Goal: Information Seeking & Learning: Learn about a topic

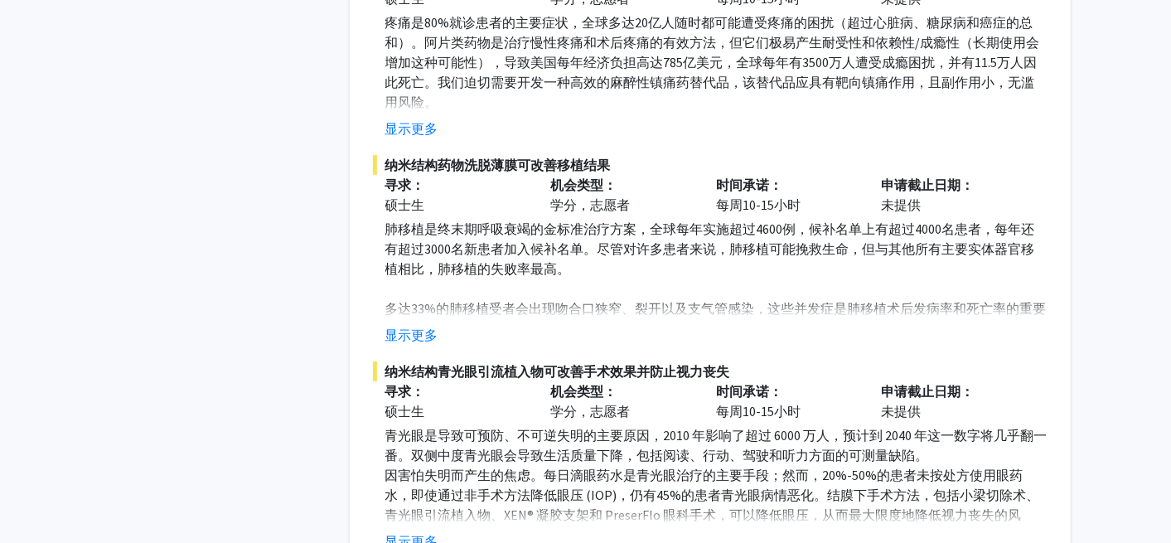
scroll to position [7280, 0]
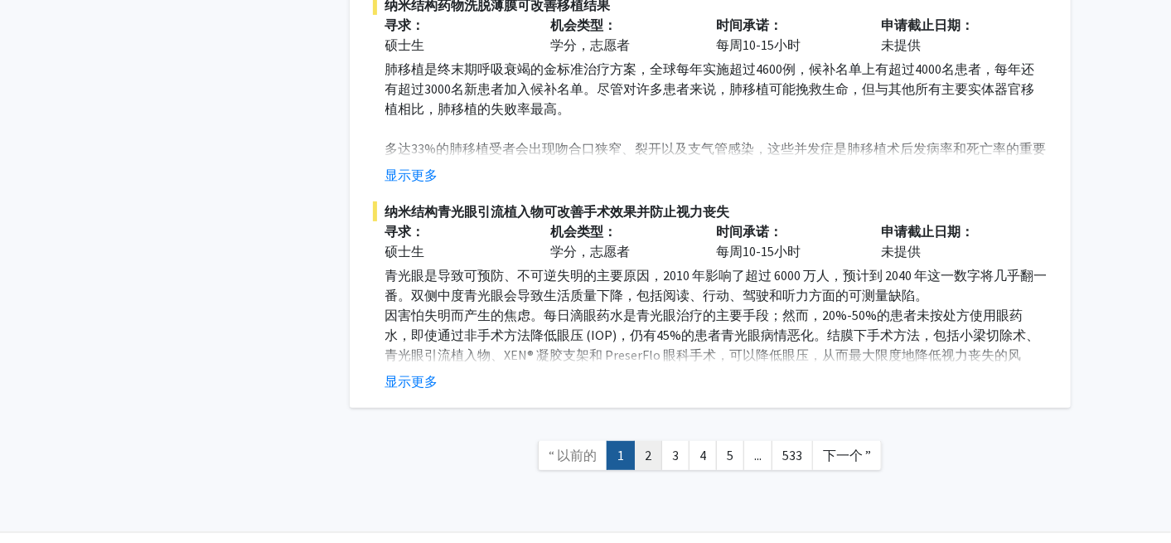
click at [641, 441] on link "2" at bounding box center [648, 455] width 28 height 29
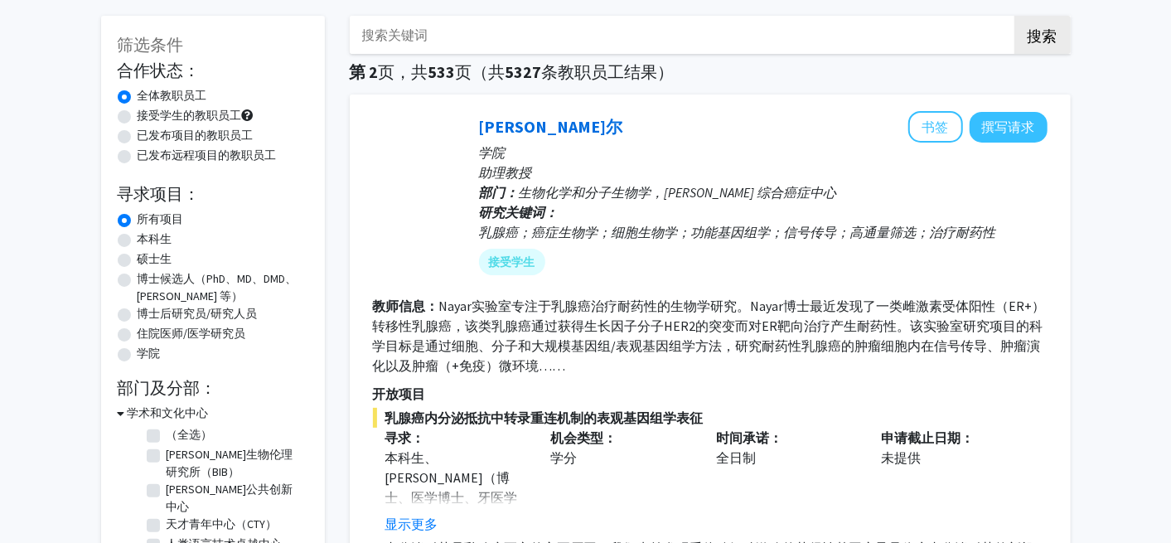
scroll to position [94, 0]
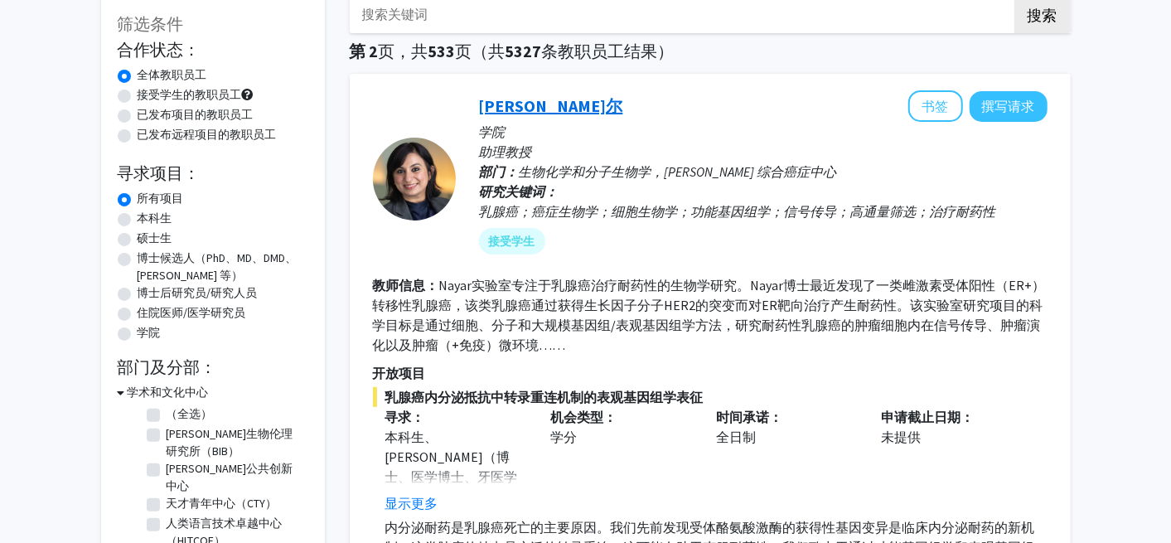
click at [530, 100] on font "[PERSON_NAME]尔" at bounding box center [551, 105] width 144 height 21
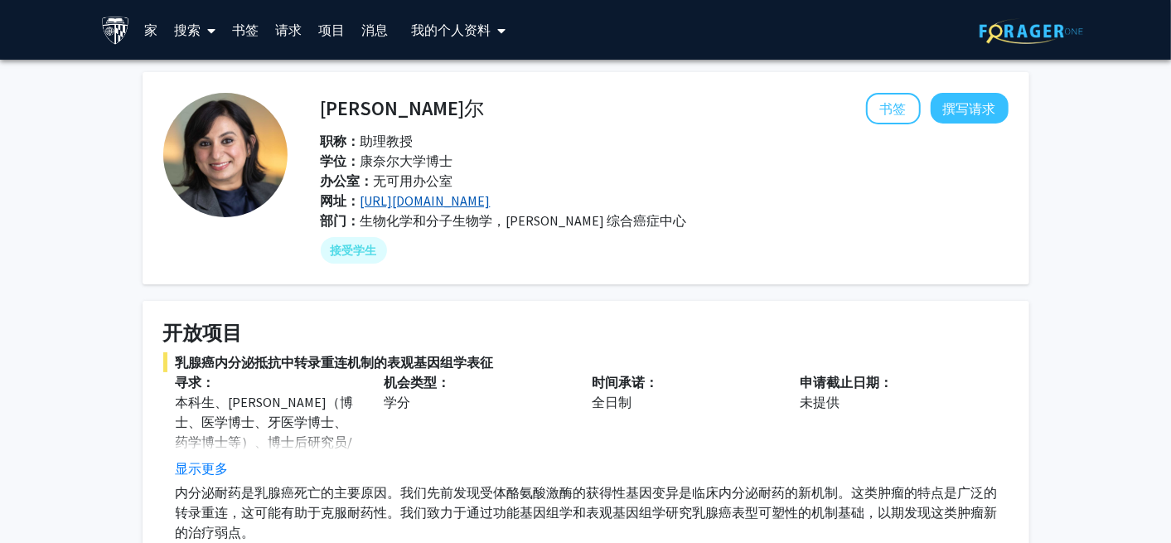
click at [425, 201] on font "[URL][DOMAIN_NAME]" at bounding box center [426, 200] width 130 height 17
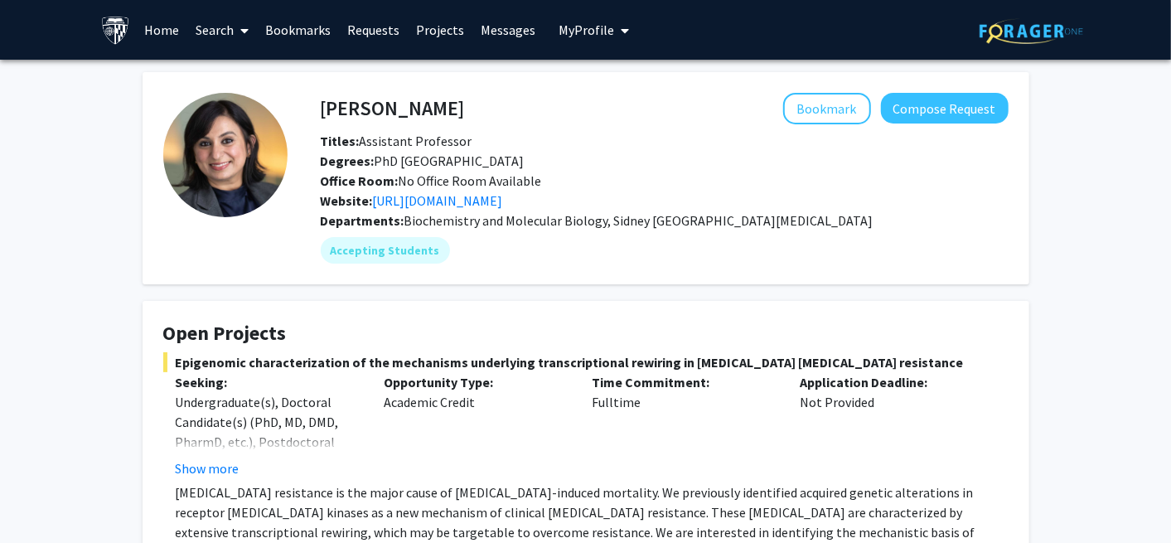
click at [465, 104] on div "Bookmark Compose Request" at bounding box center [737, 108] width 544 height 31
drag, startPoint x: 442, startPoint y: 104, endPoint x: 323, endPoint y: 97, distance: 118.7
click at [323, 97] on div "Utthara Nayar Bookmark Compose Request" at bounding box center [664, 108] width 713 height 31
copy h4 "[PERSON_NAME]"
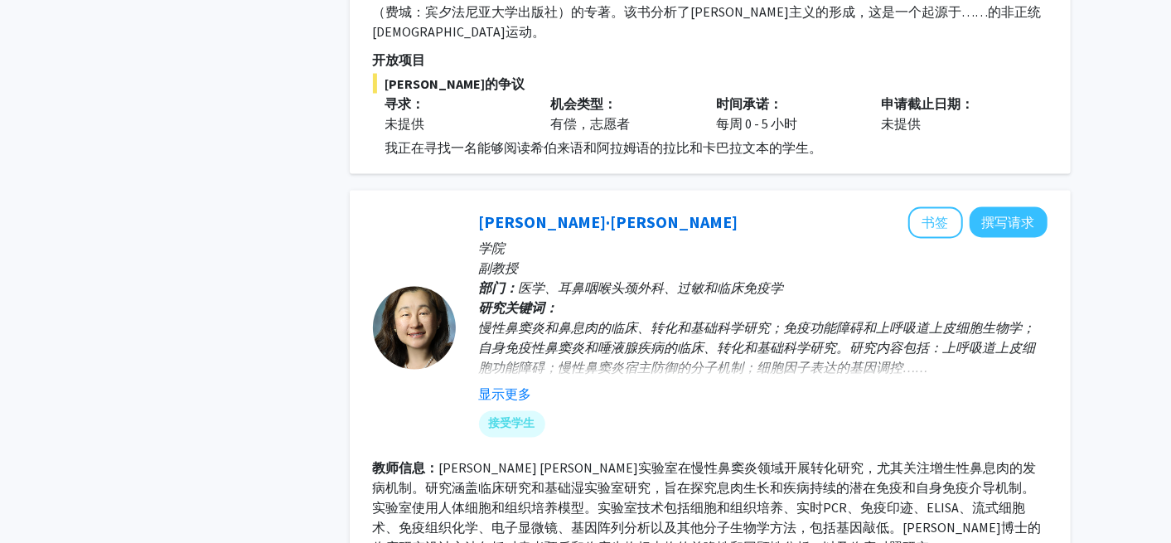
scroll to position [5373, 0]
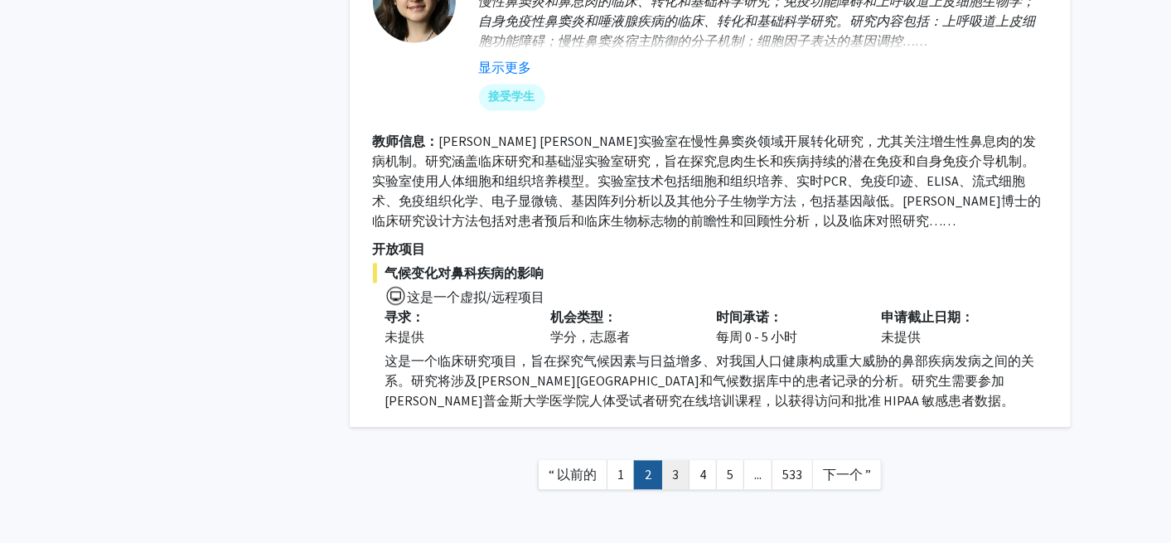
click at [674, 460] on link "3" at bounding box center [675, 474] width 28 height 29
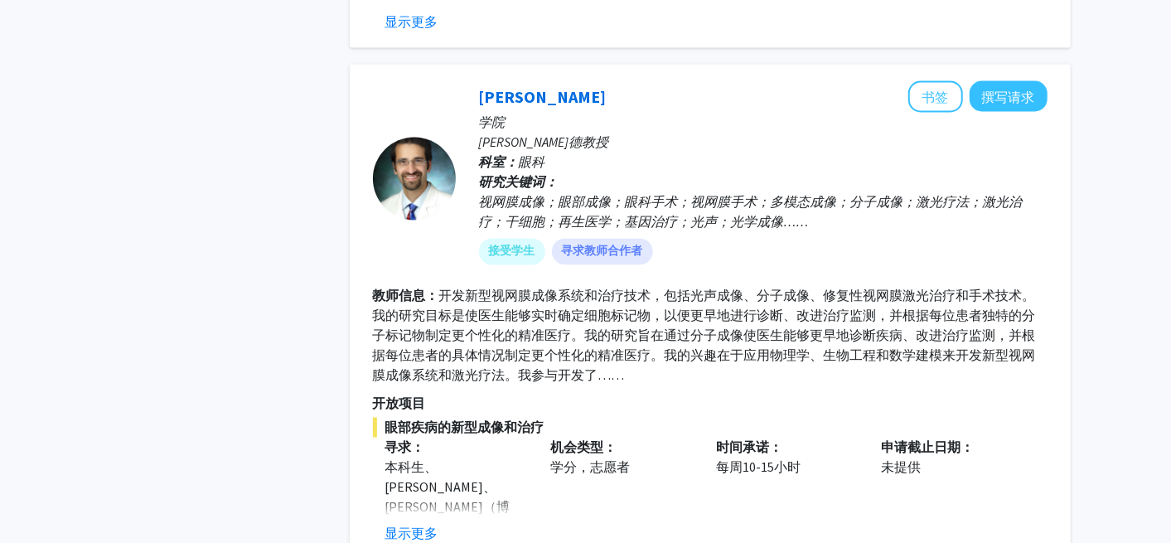
scroll to position [1633, 0]
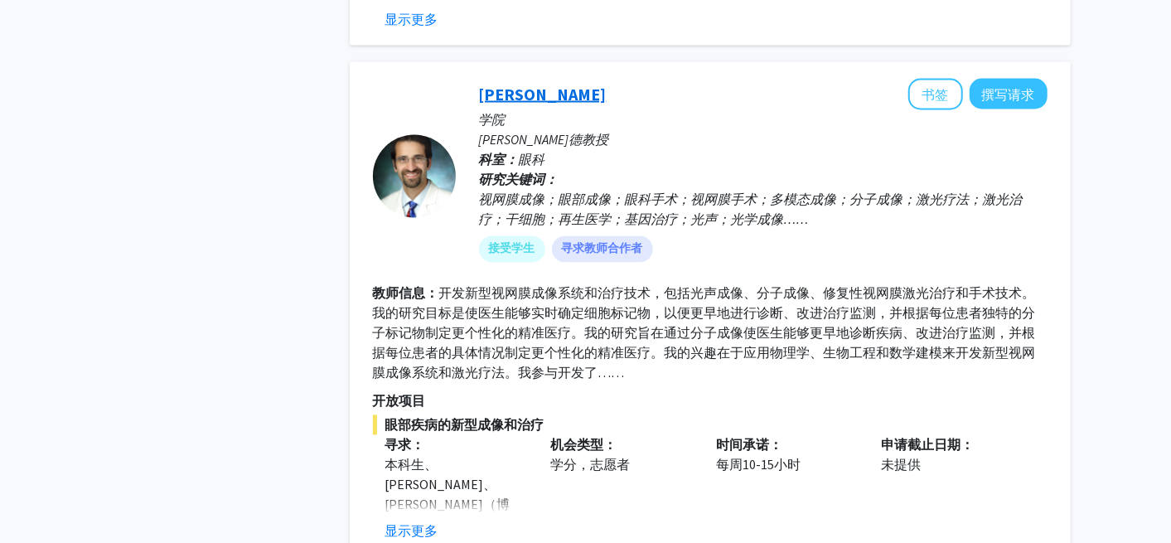
click at [562, 99] on font "[PERSON_NAME]" at bounding box center [543, 94] width 128 height 21
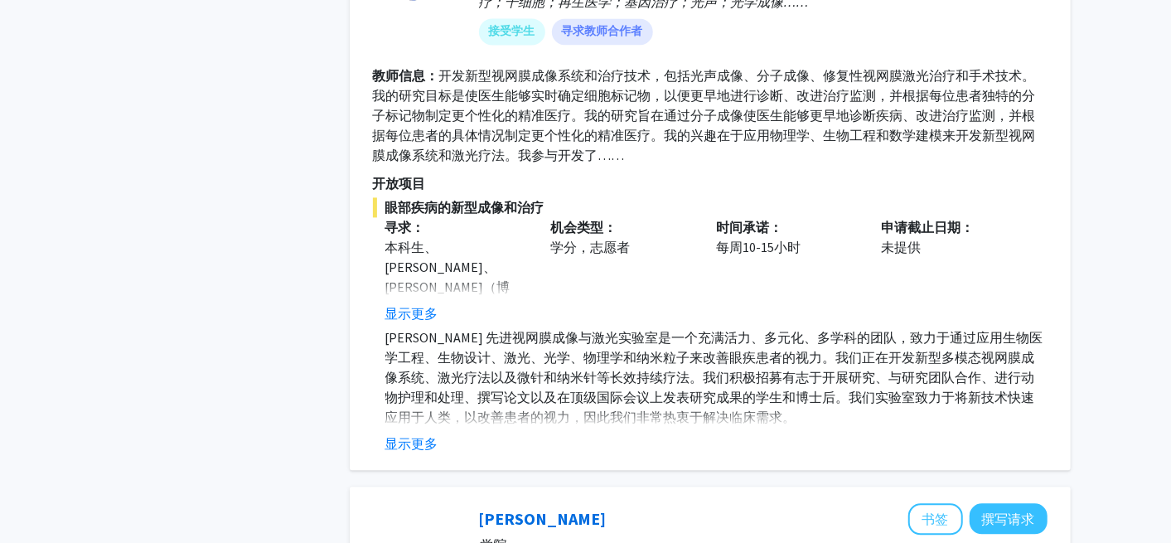
scroll to position [1853, 0]
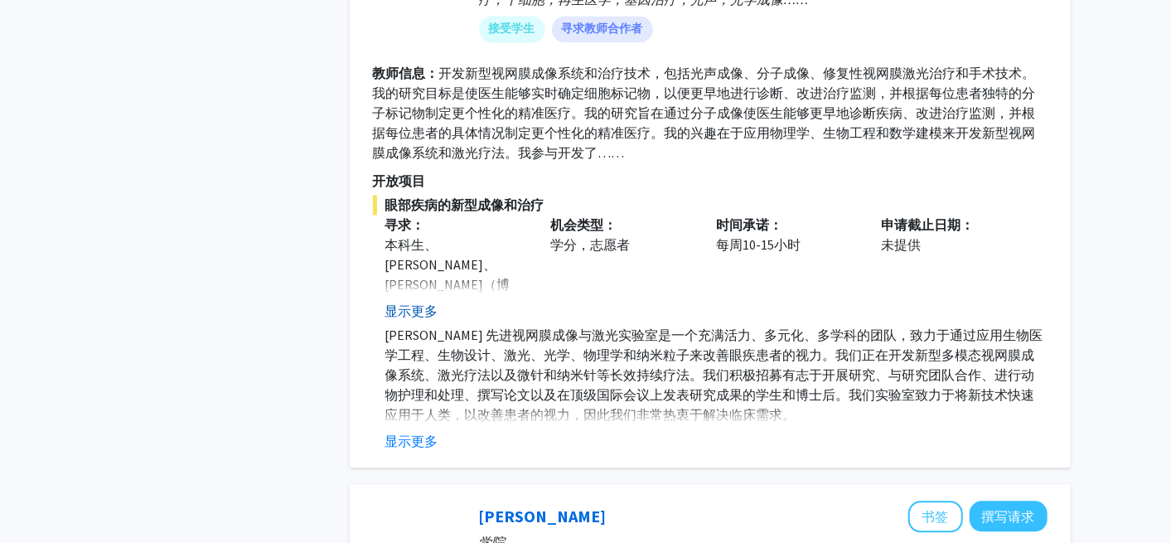
click at [437, 306] on font "显示更多" at bounding box center [411, 311] width 53 height 17
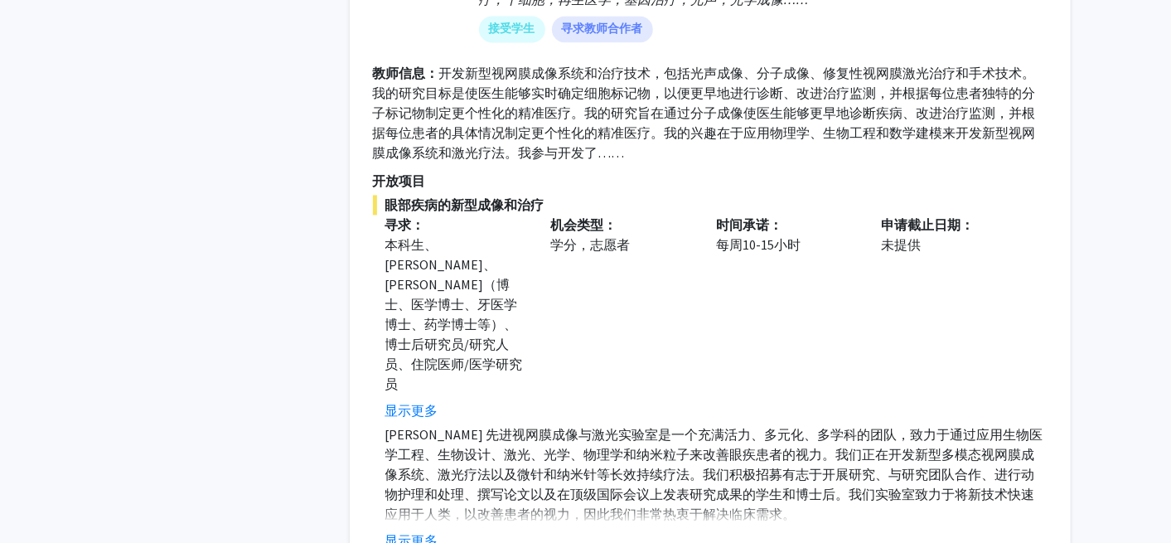
scroll to position [1895, 0]
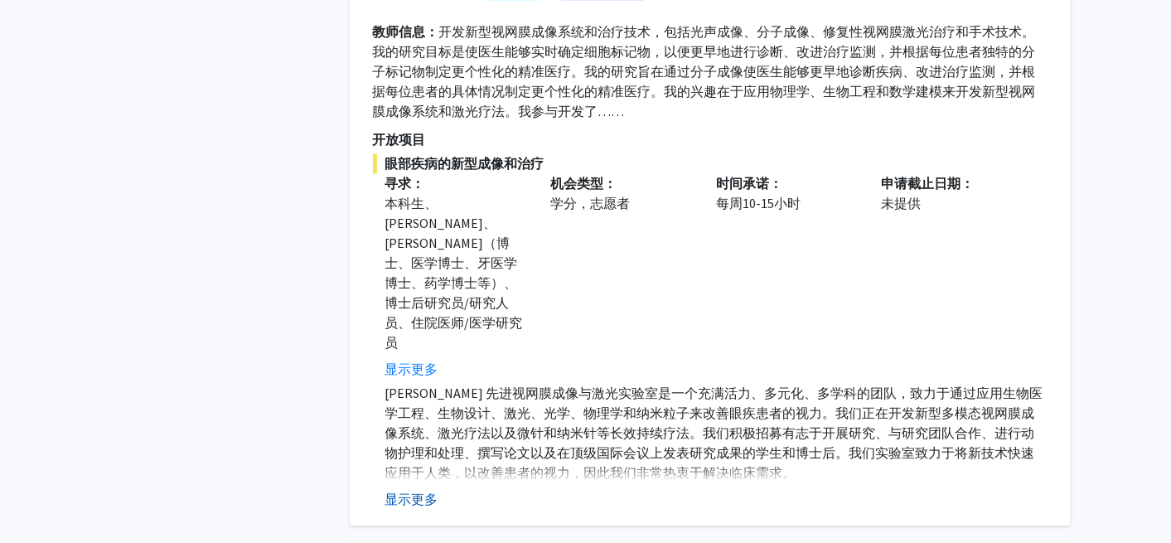
click at [399, 491] on font "显示更多" at bounding box center [411, 499] width 53 height 17
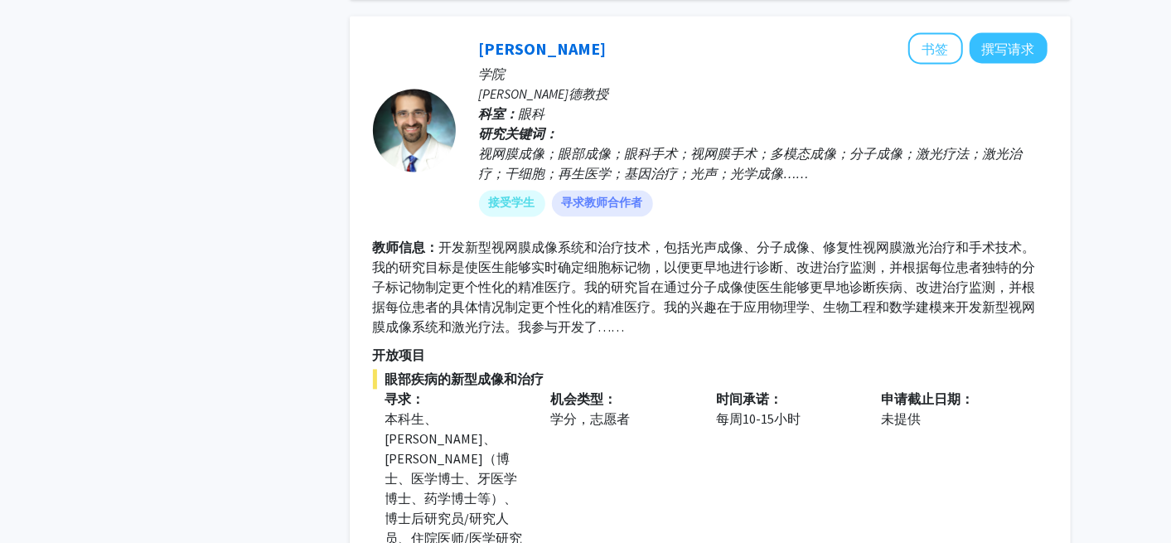
scroll to position [1683, 0]
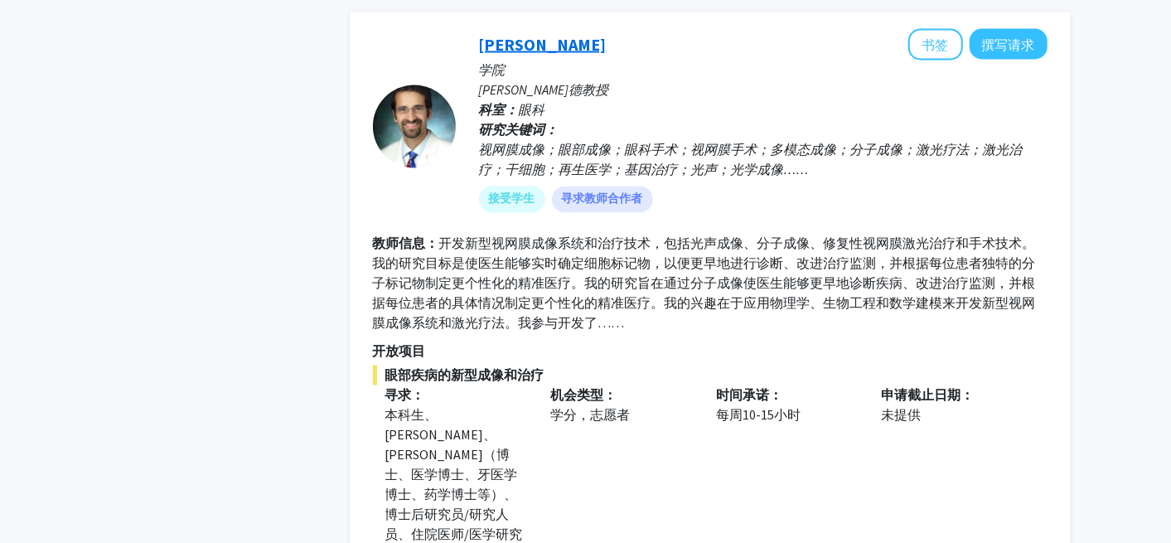
click at [557, 38] on font "[PERSON_NAME]" at bounding box center [543, 44] width 128 height 21
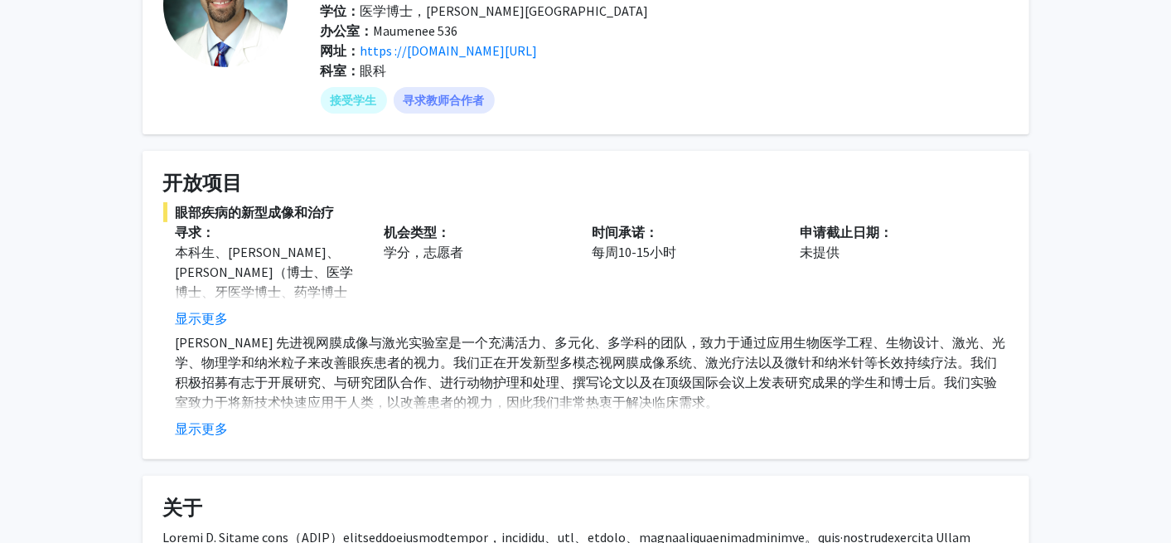
scroll to position [123, 0]
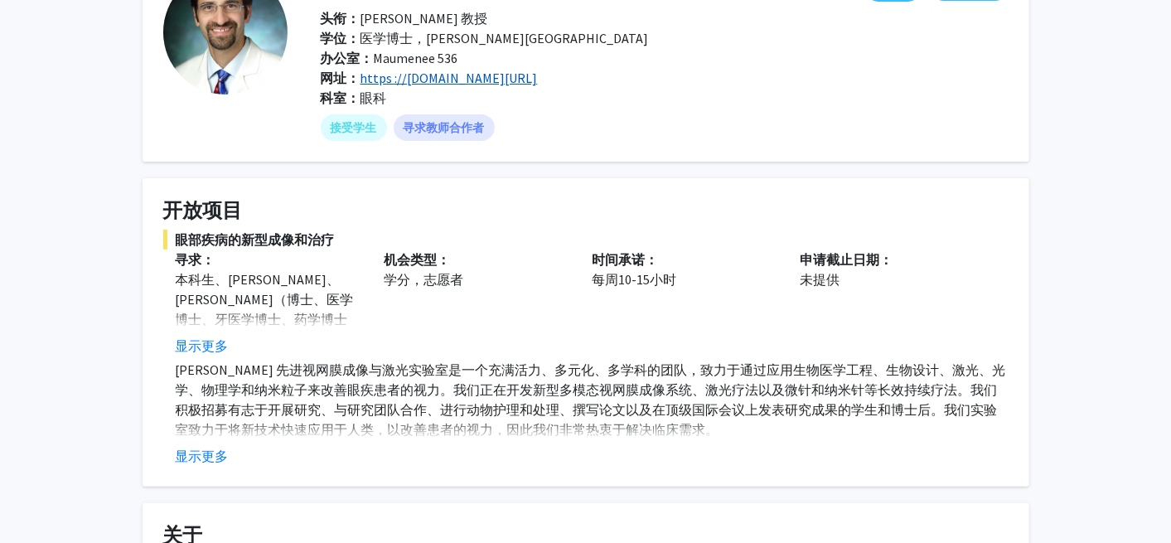
click at [511, 78] on font "https ://[DOMAIN_NAME][URL]" at bounding box center [449, 78] width 177 height 17
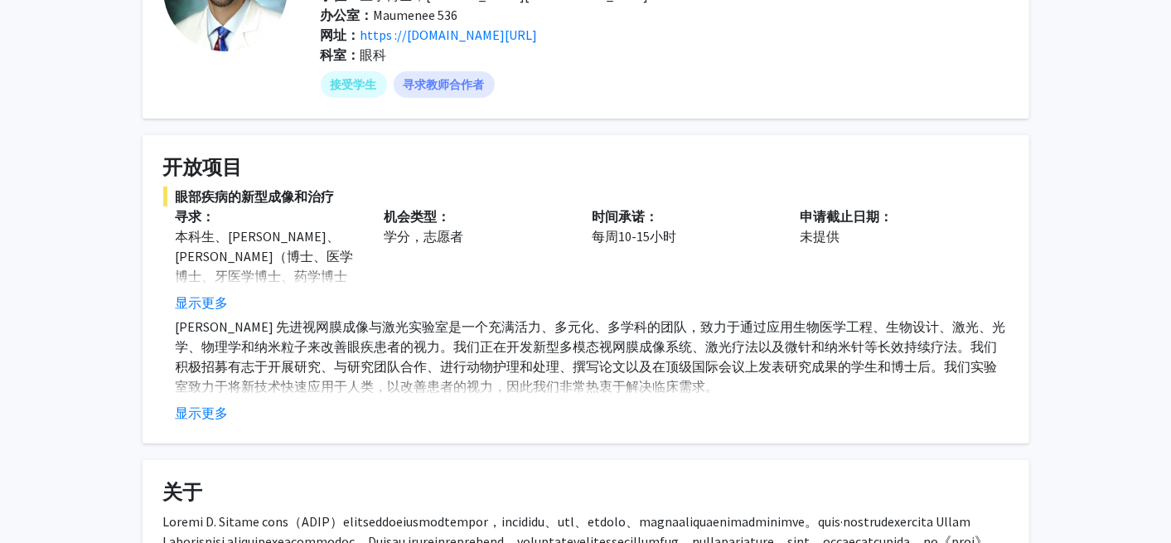
scroll to position [183, 0]
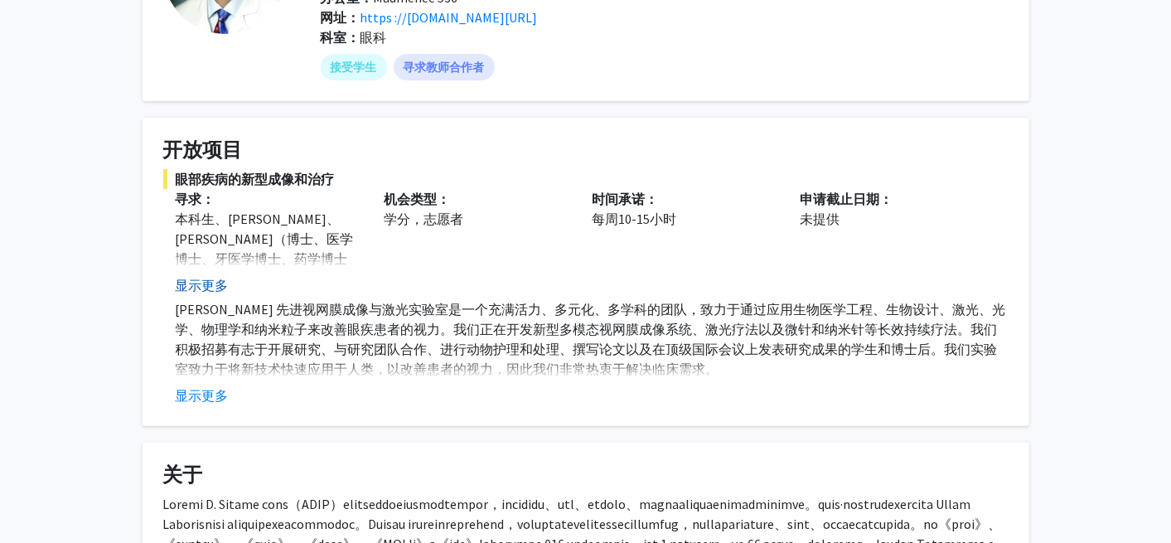
click at [220, 286] on font "显示更多" at bounding box center [202, 285] width 53 height 17
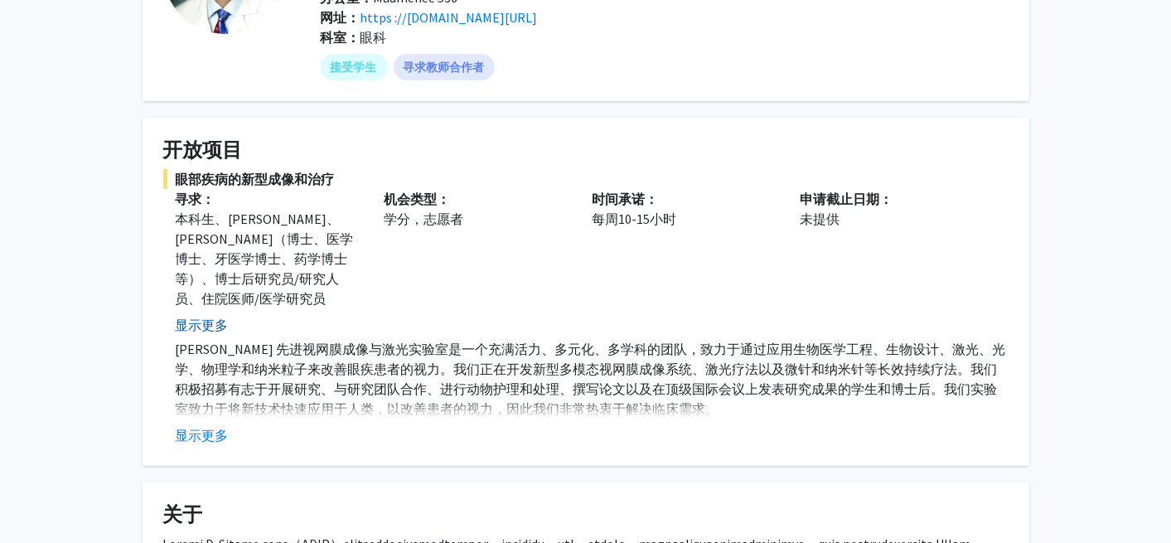
click at [216, 315] on button "显示更多" at bounding box center [202, 325] width 53 height 20
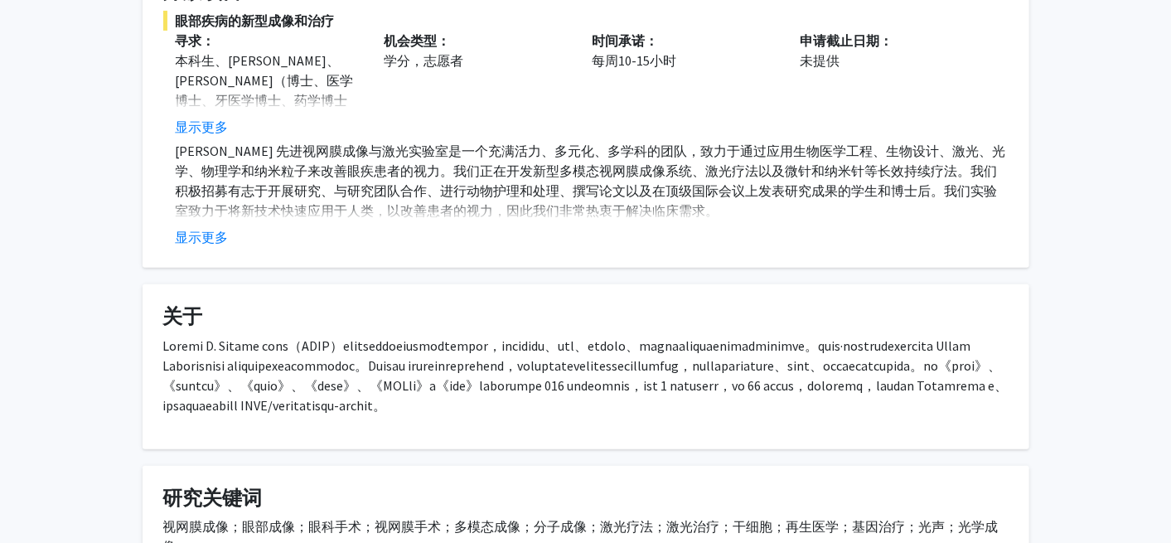
scroll to position [333, 0]
